Goal: Find specific page/section

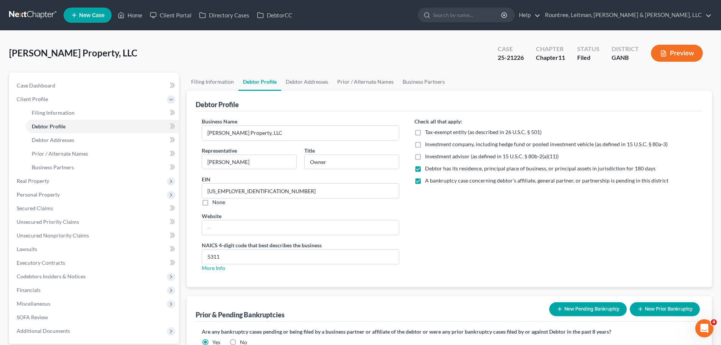
click at [41, 16] on link at bounding box center [33, 15] width 48 height 14
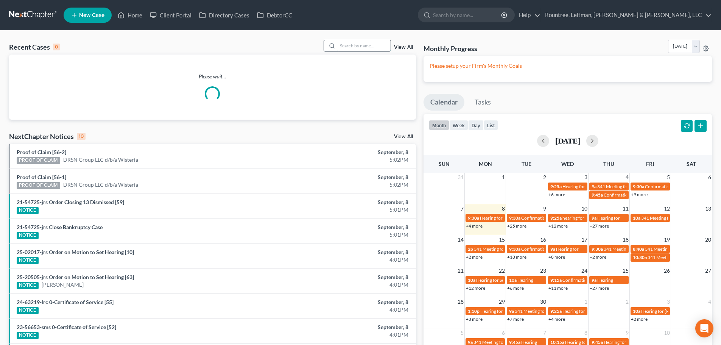
click at [363, 45] on input "search" at bounding box center [364, 45] width 53 height 11
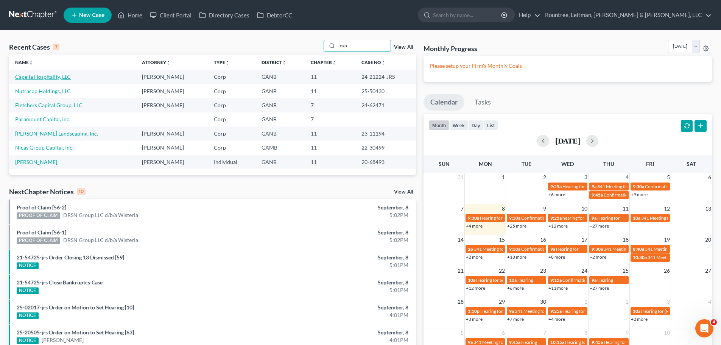
type input "cap"
click at [37, 75] on link "Capella Hospitality, LLC" at bounding box center [43, 76] width 56 height 6
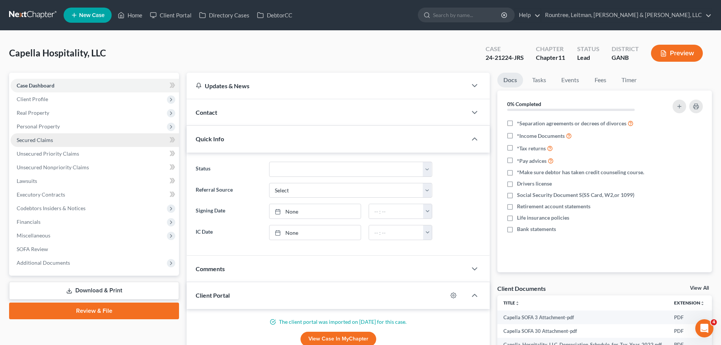
click at [60, 136] on link "Secured Claims" at bounding box center [95, 140] width 168 height 14
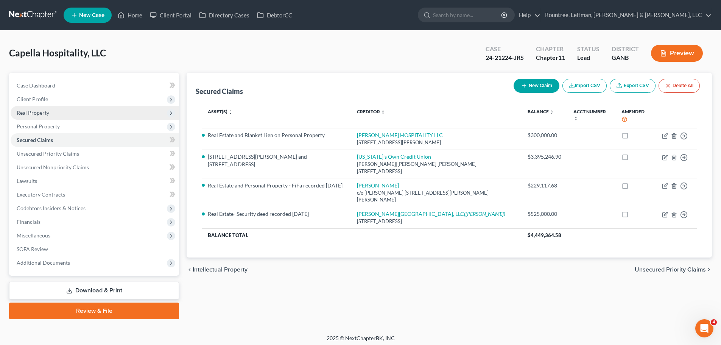
click at [62, 114] on span "Real Property" at bounding box center [95, 113] width 168 height 14
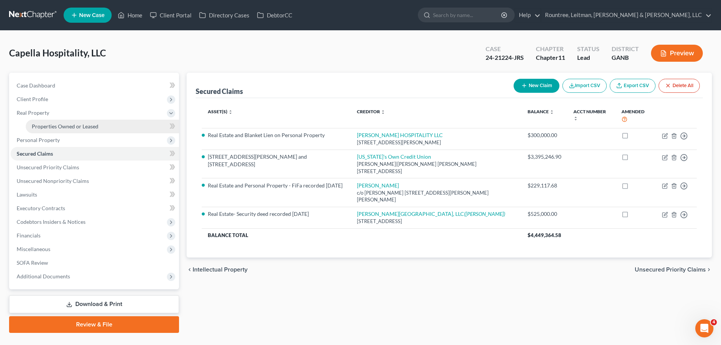
click at [65, 127] on span "Properties Owned or Leased" at bounding box center [65, 126] width 67 height 6
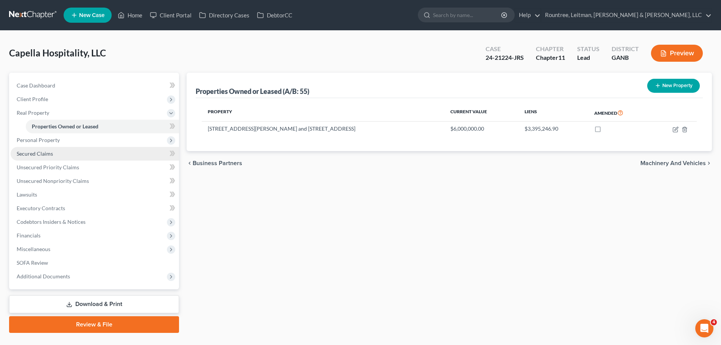
click at [50, 152] on span "Secured Claims" at bounding box center [35, 153] width 36 height 6
